Goal: Find contact information: Find contact information

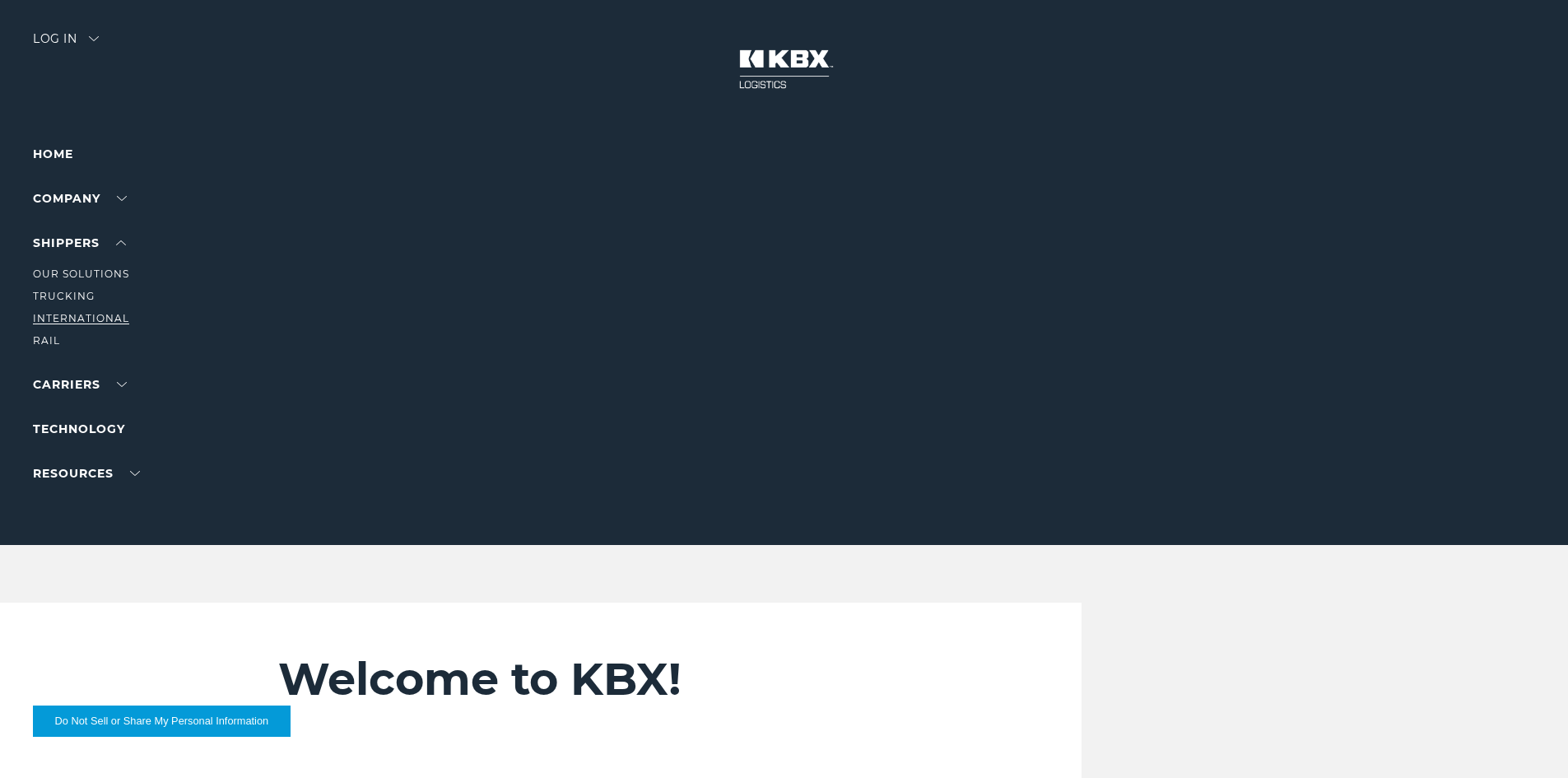
click at [107, 319] on link "International" at bounding box center [81, 318] width 96 height 12
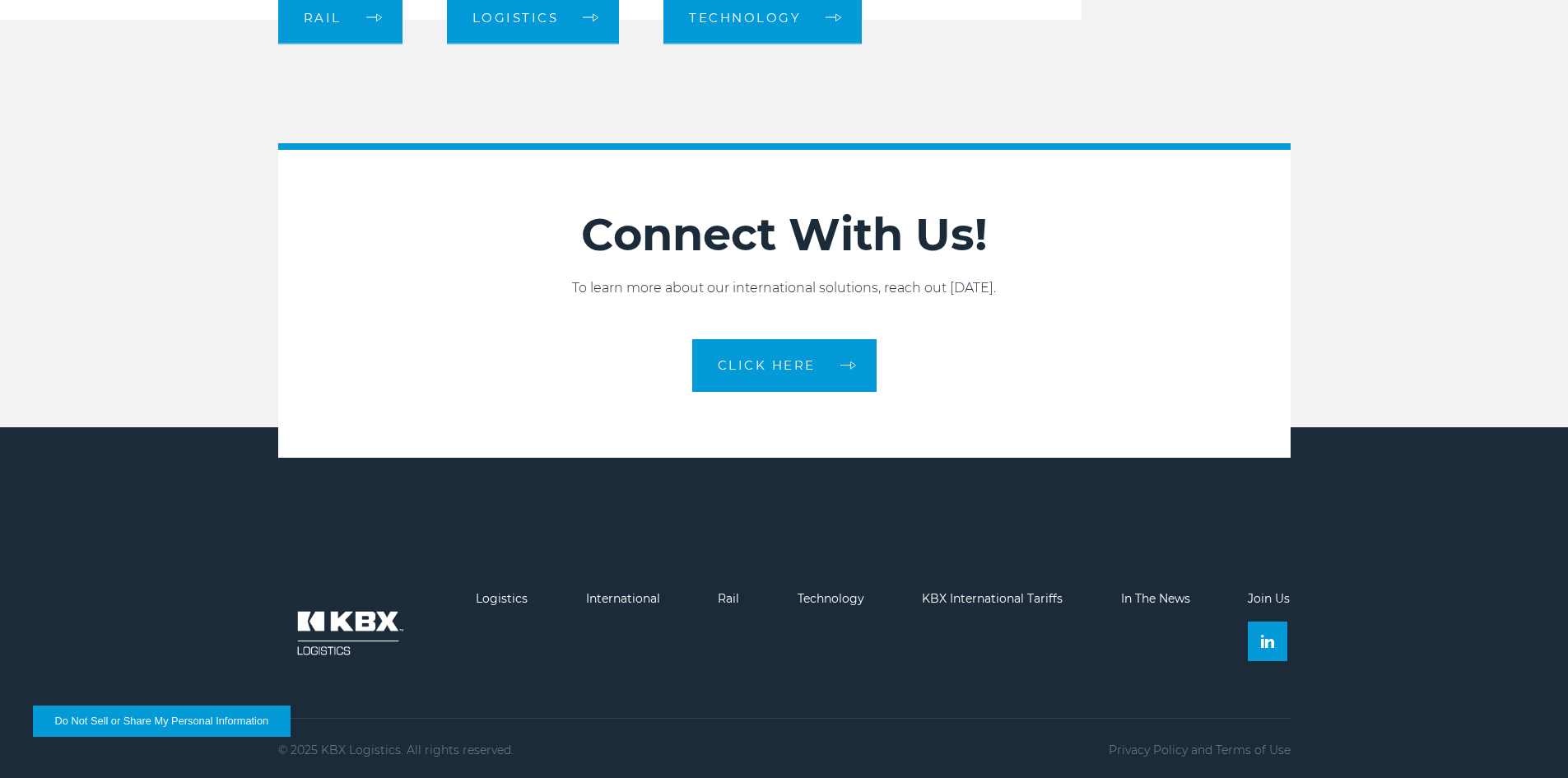
scroll to position [2653, 0]
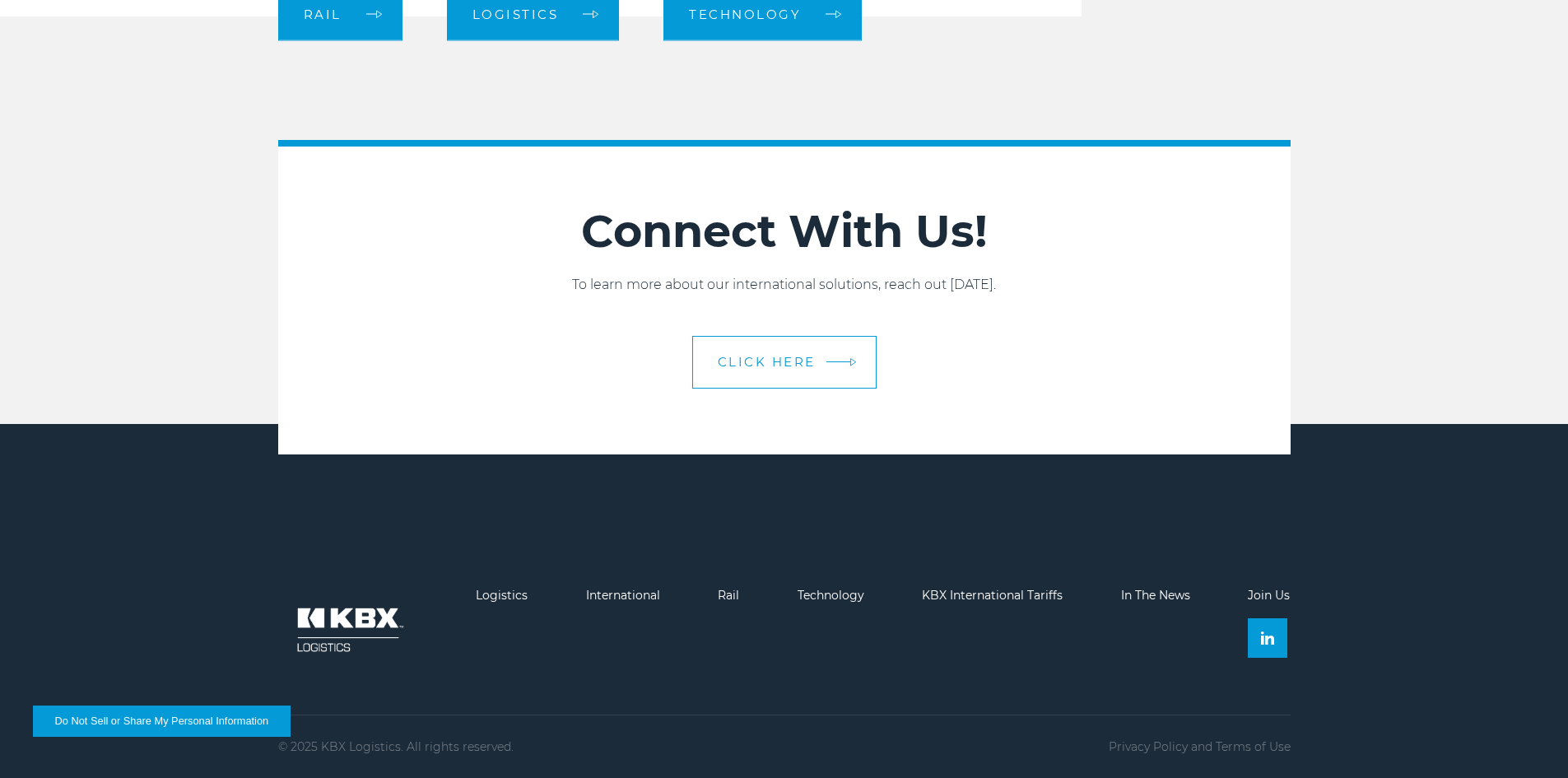
click at [782, 371] on link "CLICK HERE" at bounding box center [784, 361] width 185 height 52
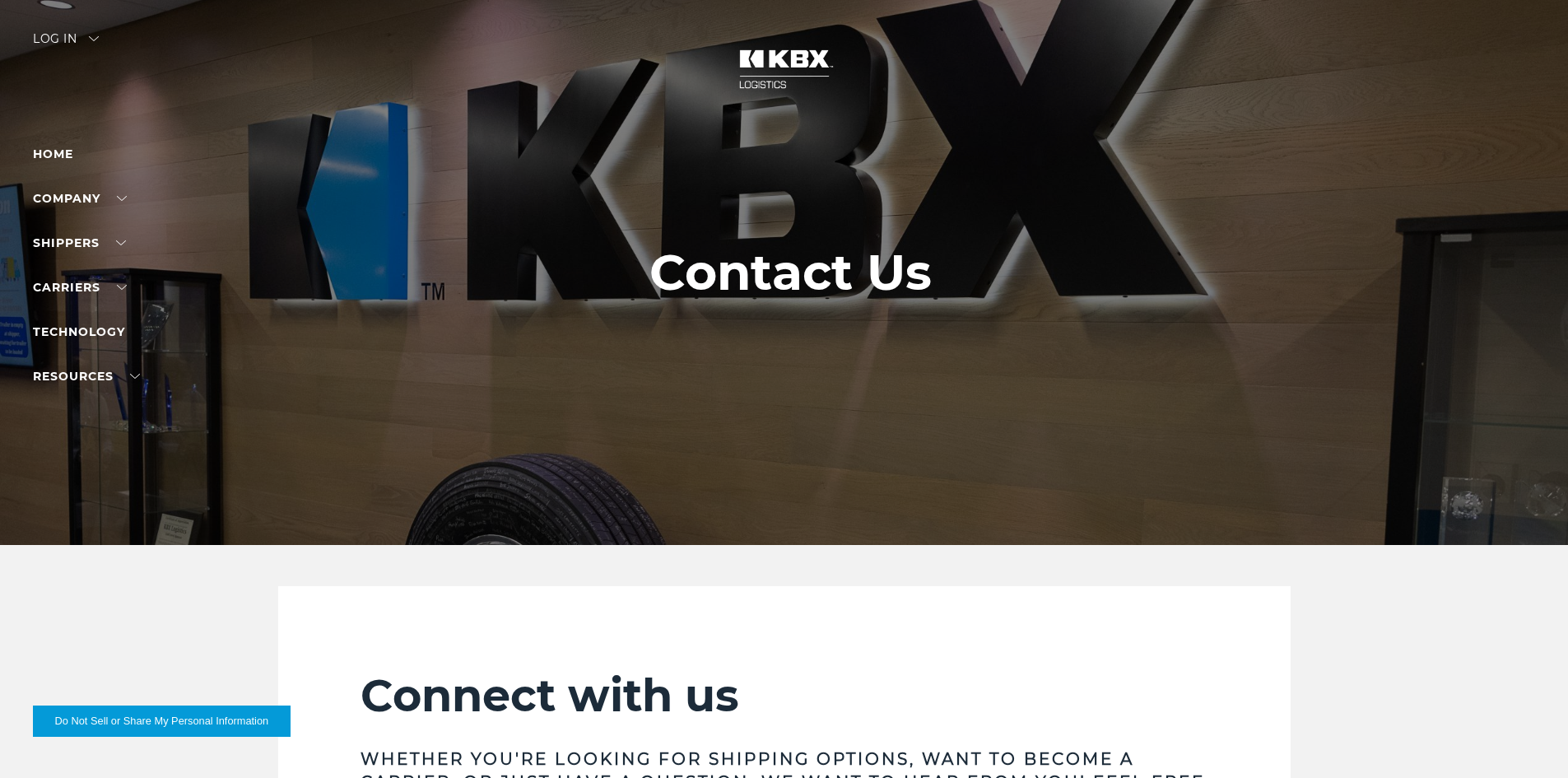
click at [720, 385] on div at bounding box center [790, 272] width 1580 height 544
